Goal: Task Accomplishment & Management: Manage account settings

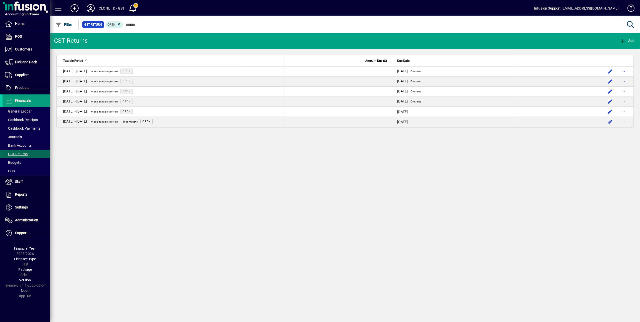
click at [22, 154] on span "GST Returns" at bounding box center [16, 154] width 23 height 4
drag, startPoint x: 28, startPoint y: 209, endPoint x: 29, endPoint y: 206, distance: 2.9
click at [28, 209] on link "Settings" at bounding box center [27, 207] width 48 height 13
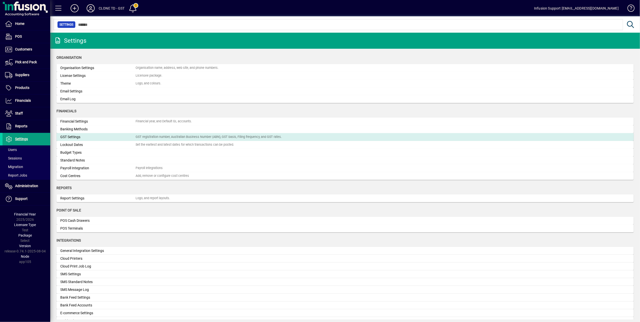
click at [154, 135] on div "GST registration number, Australian Business Number (ABN), GST basis, Filing fr…" at bounding box center [209, 137] width 146 height 5
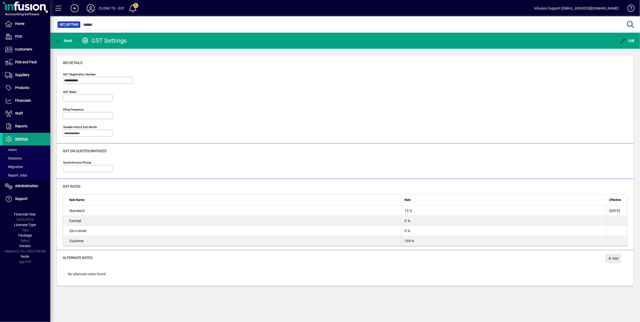
type input "**********"
type input "*********"
type input "*****"
type input "**********"
click at [24, 137] on span "Settings" at bounding box center [15, 139] width 25 height 6
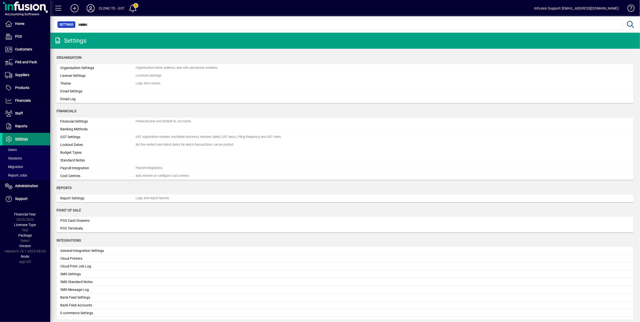
click at [22, 138] on span "Settings" at bounding box center [21, 139] width 13 height 4
click at [23, 100] on span "Financials" at bounding box center [23, 100] width 16 height 4
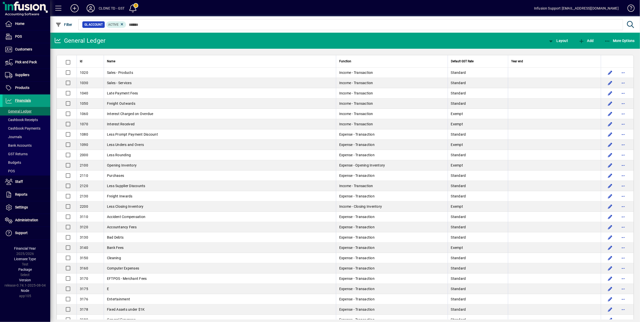
drag, startPoint x: 23, startPoint y: 152, endPoint x: 109, endPoint y: 152, distance: 85.4
click at [23, 152] on span "GST Returns" at bounding box center [16, 154] width 23 height 4
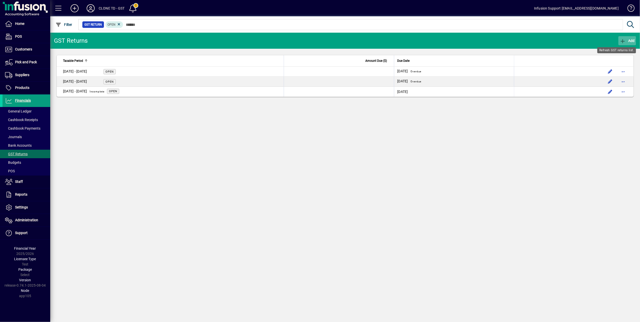
click at [624, 39] on icon "button" at bounding box center [623, 41] width 6 height 5
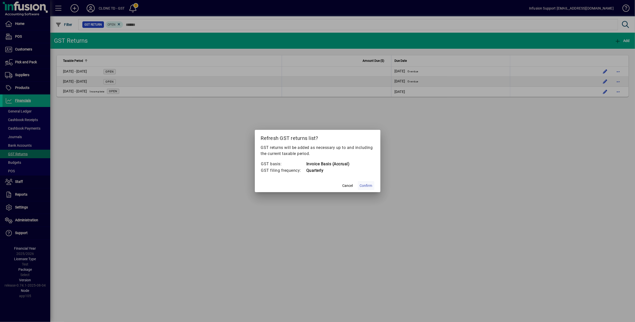
click at [370, 185] on span "Confirm" at bounding box center [366, 185] width 13 height 5
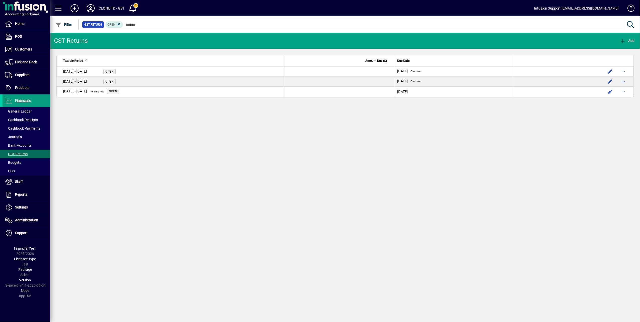
click at [92, 6] on icon at bounding box center [91, 8] width 10 height 8
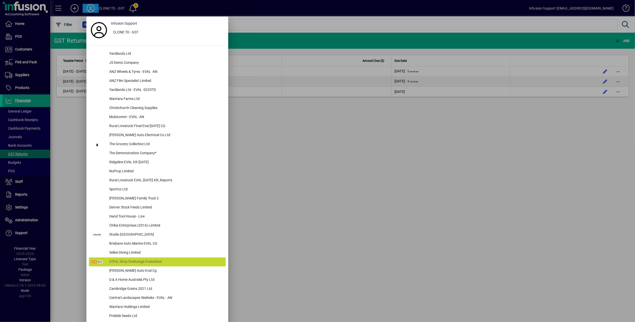
click at [74, 113] on div at bounding box center [317, 161] width 635 height 322
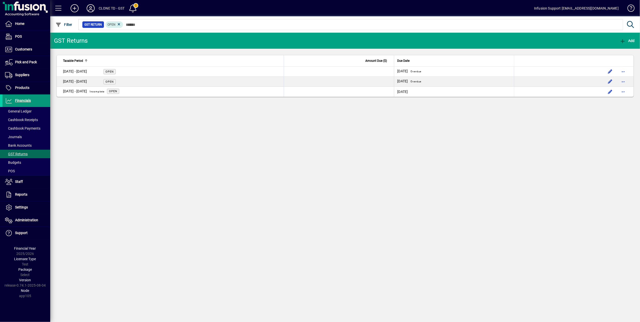
click at [29, 100] on span "Financials" at bounding box center [23, 100] width 16 height 4
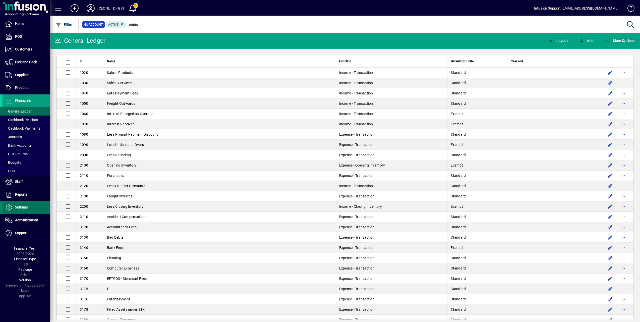
click at [18, 207] on span "Settings" at bounding box center [21, 207] width 13 height 4
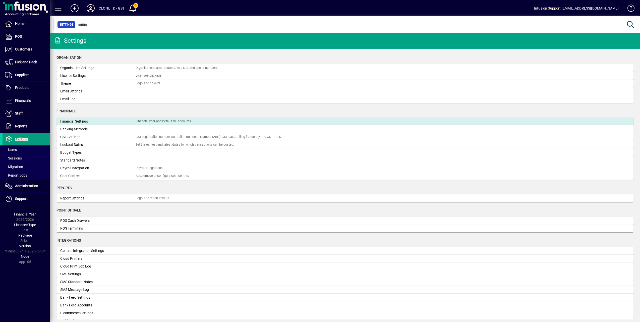
click at [162, 120] on div "Financial year, and Default GL accounts." at bounding box center [164, 121] width 56 height 5
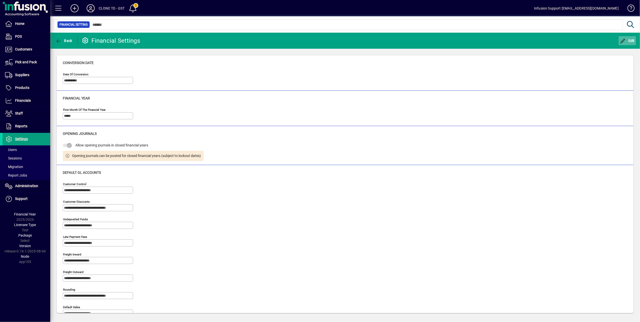
drag, startPoint x: 629, startPoint y: 40, endPoint x: 621, endPoint y: 43, distance: 8.9
click at [627, 41] on span "Edit" at bounding box center [627, 41] width 15 height 4
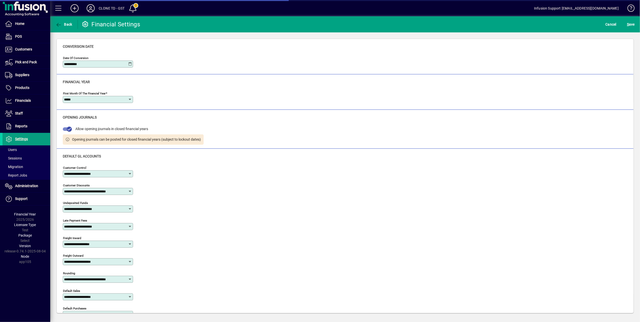
click at [128, 99] on icon at bounding box center [130, 99] width 4 height 4
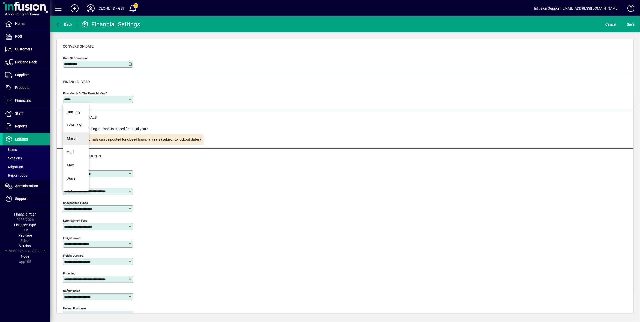
click at [73, 135] on mat-option "March" at bounding box center [76, 138] width 26 height 13
click at [627, 23] on span "S" at bounding box center [628, 24] width 2 height 4
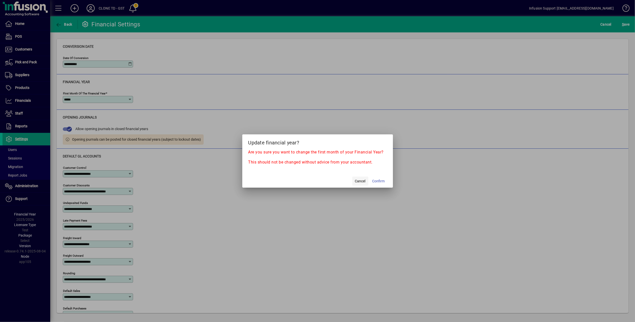
click at [362, 180] on span "Cancel" at bounding box center [360, 181] width 11 height 5
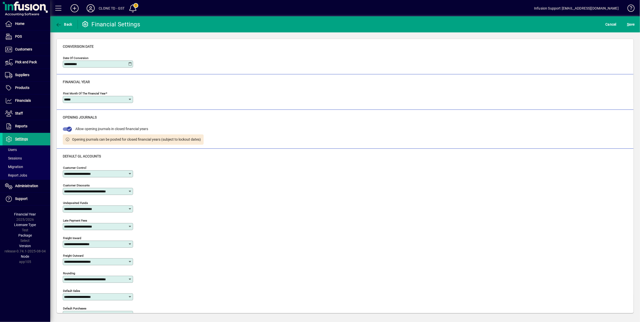
click at [128, 101] on icon at bounding box center [130, 99] width 4 height 4
click at [76, 152] on mat-option "April" at bounding box center [76, 151] width 26 height 13
type input "*****"
click at [131, 64] on icon at bounding box center [130, 64] width 4 height 4
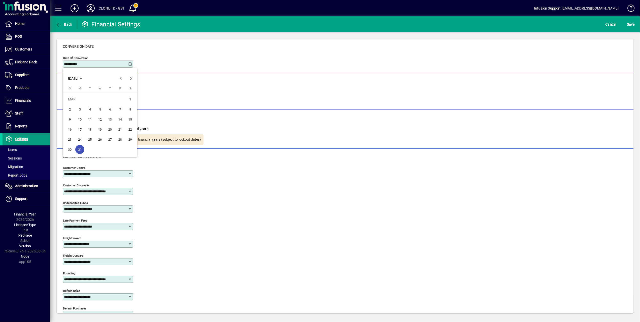
click at [130, 100] on span "1" at bounding box center [130, 99] width 9 height 9
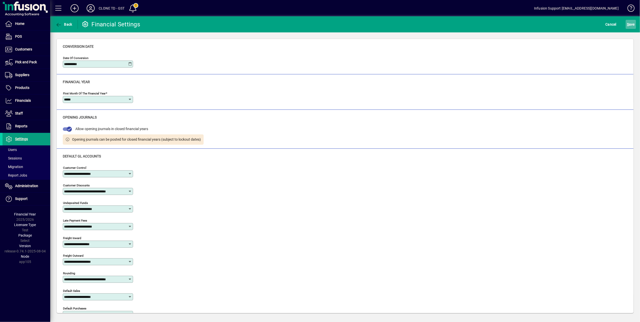
click at [628, 23] on span "S" at bounding box center [628, 24] width 2 height 4
click at [131, 62] on icon at bounding box center [130, 64] width 4 height 4
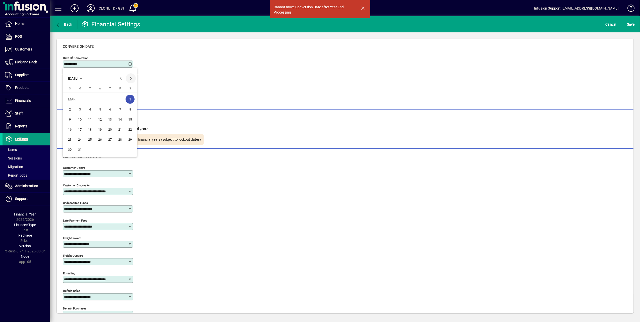
click at [133, 78] on span "Next month" at bounding box center [131, 78] width 10 height 10
click at [99, 150] on span "30" at bounding box center [99, 149] width 9 height 9
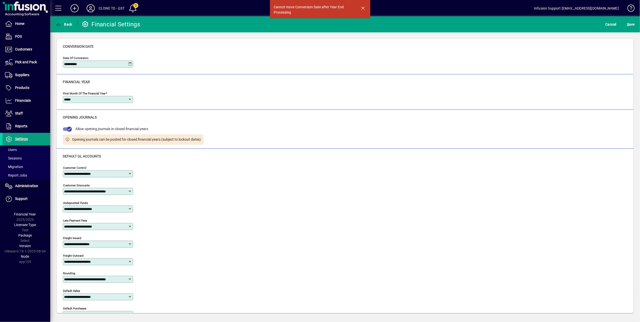
click at [129, 64] on icon at bounding box center [130, 64] width 4 height 4
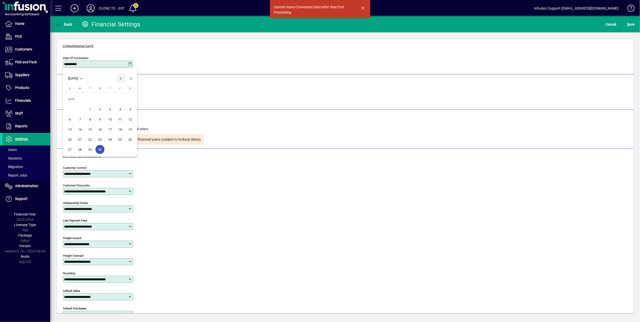
click at [122, 79] on span "Previous month" at bounding box center [121, 78] width 10 height 10
click at [77, 149] on span "31" at bounding box center [79, 149] width 9 height 9
type input "**********"
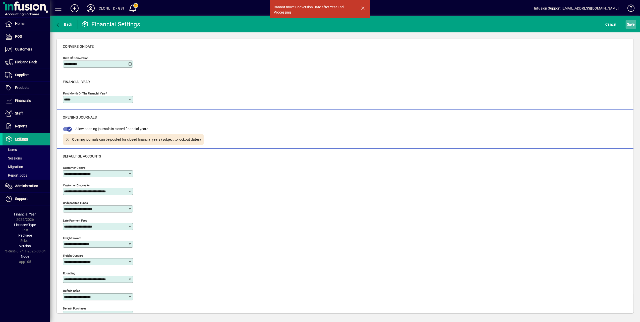
click at [628, 22] on span "S" at bounding box center [628, 24] width 2 height 4
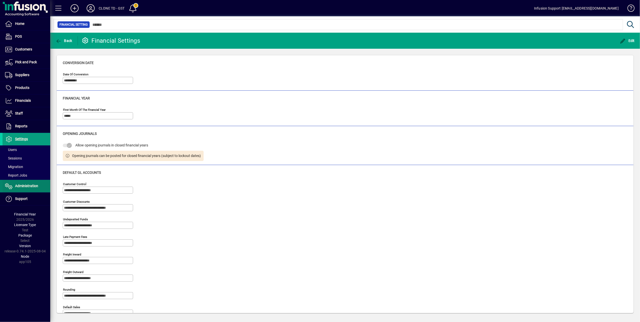
click at [26, 186] on span "Administration" at bounding box center [26, 186] width 23 height 4
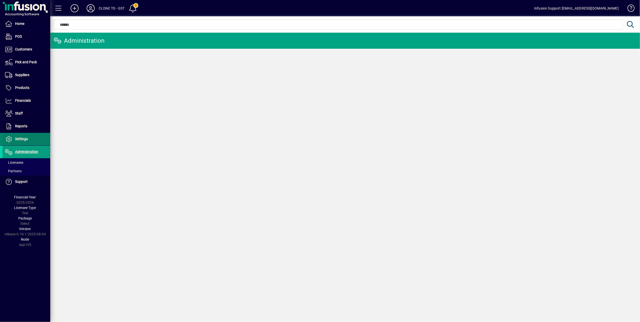
click at [24, 141] on span "Settings" at bounding box center [21, 139] width 13 height 4
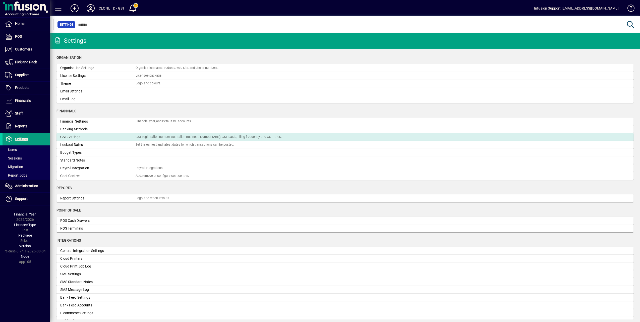
click at [105, 137] on div "GST Settings" at bounding box center [97, 136] width 75 height 5
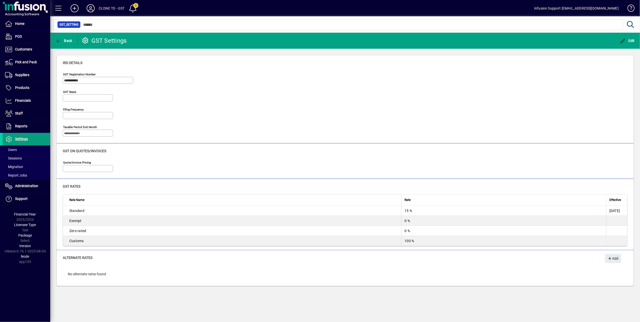
type input "**********"
type input "*********"
type input "*****"
type input "**********"
click at [622, 39] on icon "button" at bounding box center [623, 41] width 6 height 5
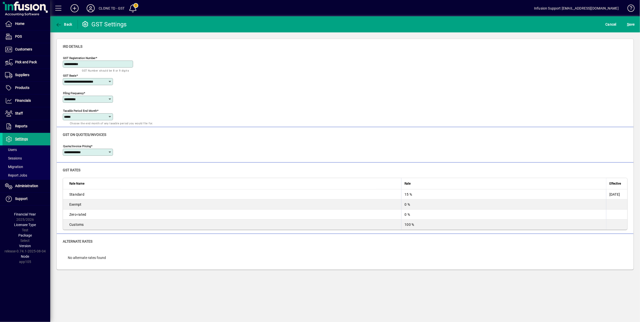
click at [109, 99] on icon at bounding box center [110, 99] width 4 height 4
click at [82, 150] on div "Six monthly" at bounding box center [76, 151] width 19 height 5
type input "**********"
click at [111, 117] on icon at bounding box center [110, 117] width 4 height 4
click at [75, 158] on div "March" at bounding box center [72, 155] width 11 height 5
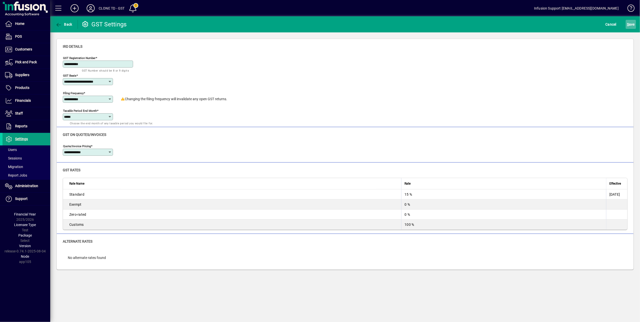
click at [631, 22] on span "S ave" at bounding box center [631, 24] width 8 height 8
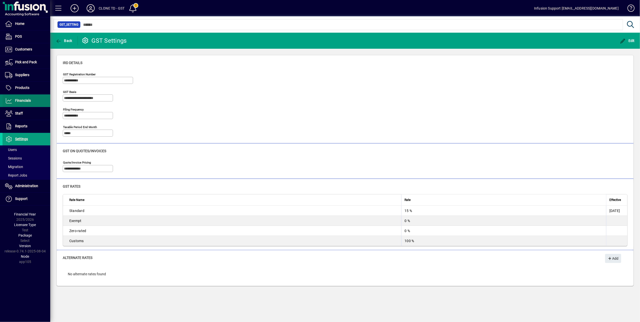
click at [28, 99] on span "Financials" at bounding box center [23, 100] width 16 height 4
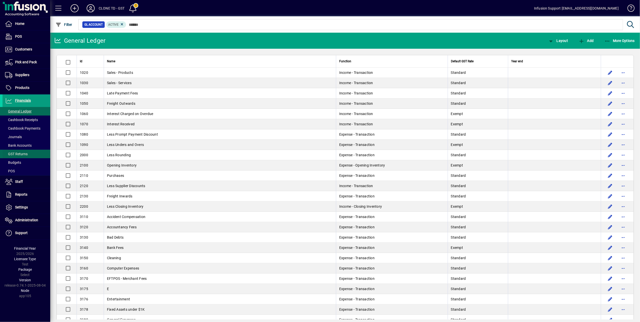
click at [22, 153] on span "GST Returns" at bounding box center [16, 154] width 23 height 4
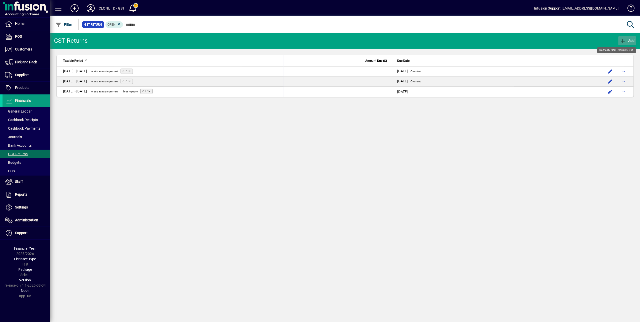
click at [626, 39] on icon "button" at bounding box center [623, 41] width 6 height 5
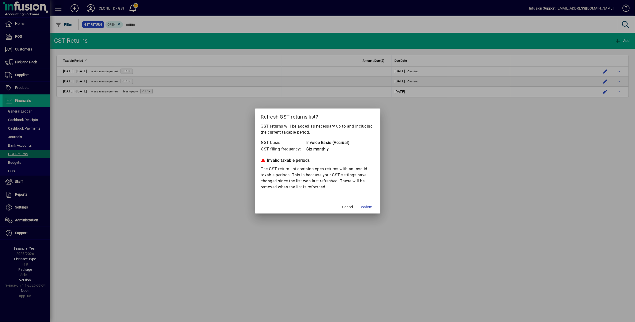
click at [363, 205] on span "Confirm" at bounding box center [366, 206] width 13 height 5
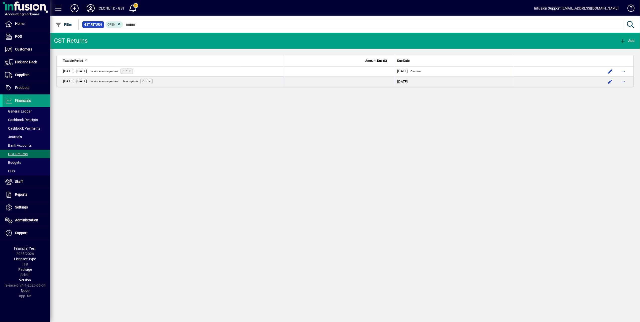
click at [89, 8] on icon at bounding box center [91, 8] width 10 height 8
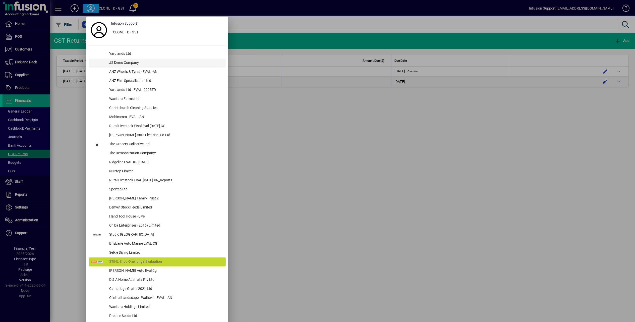
click at [125, 62] on div "JS Demo Company" at bounding box center [165, 63] width 121 height 9
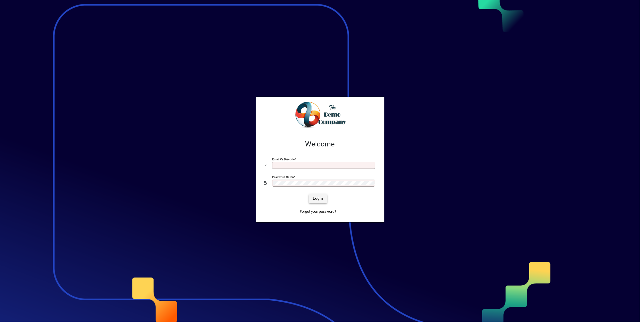
type input "**********"
click at [316, 199] on span "Login" at bounding box center [318, 198] width 10 height 5
